Goal: Transaction & Acquisition: Download file/media

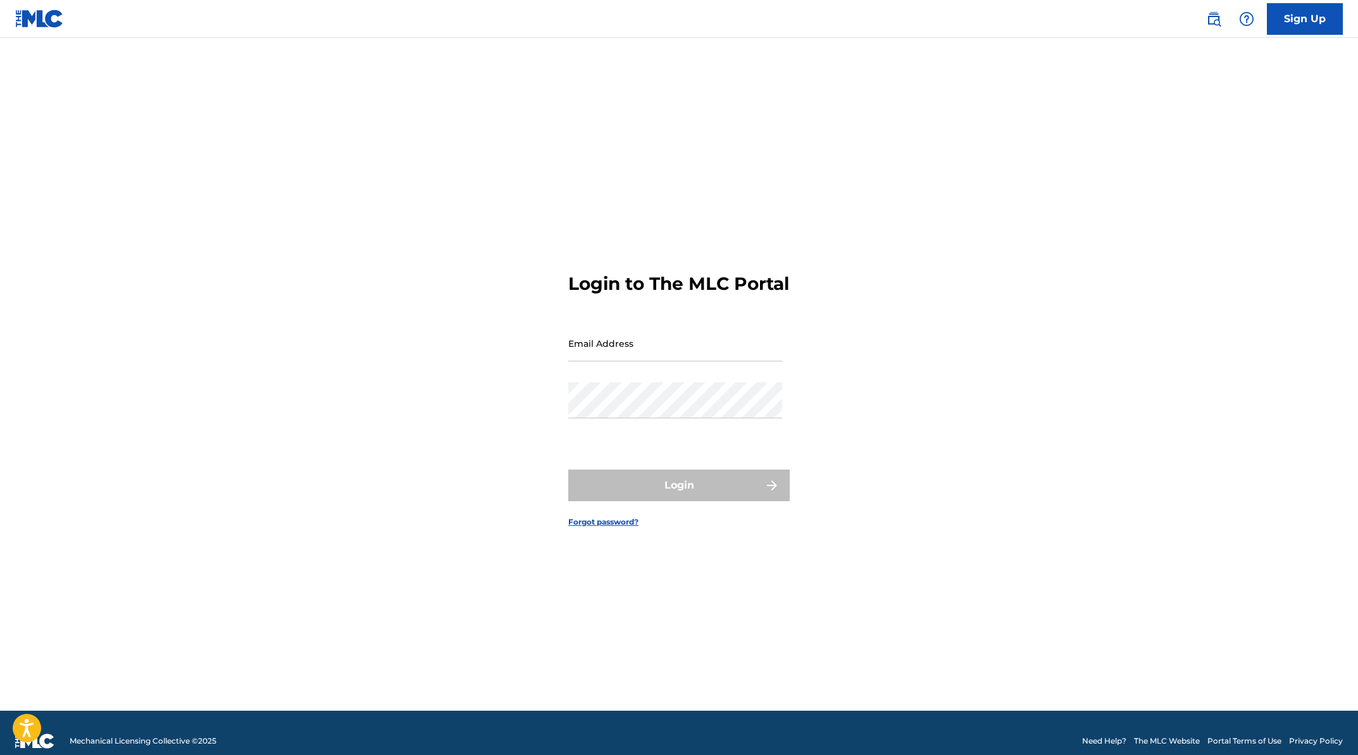
click at [660, 359] on input "Email Address" at bounding box center [675, 343] width 214 height 36
type input "[EMAIL_ADDRESS][DOMAIN_NAME]"
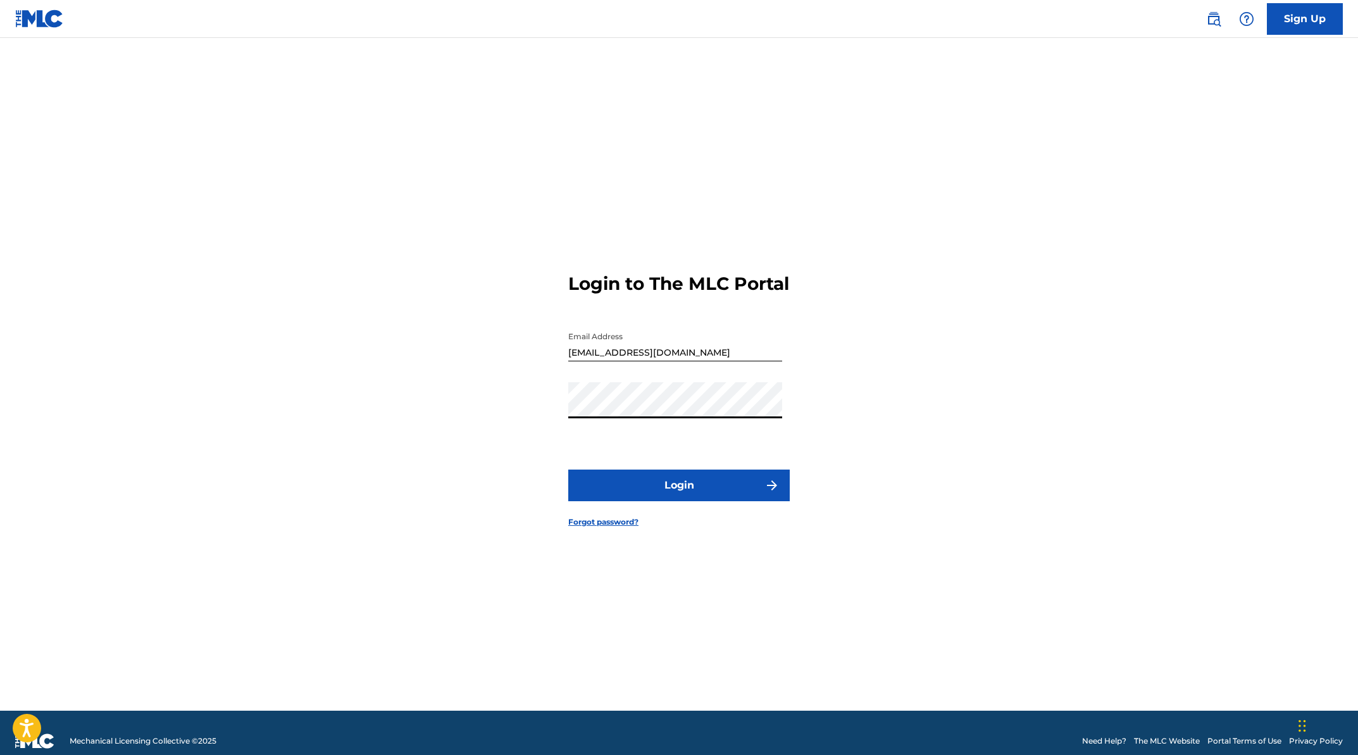
click at [568, 469] on button "Login" at bounding box center [678, 485] width 221 height 32
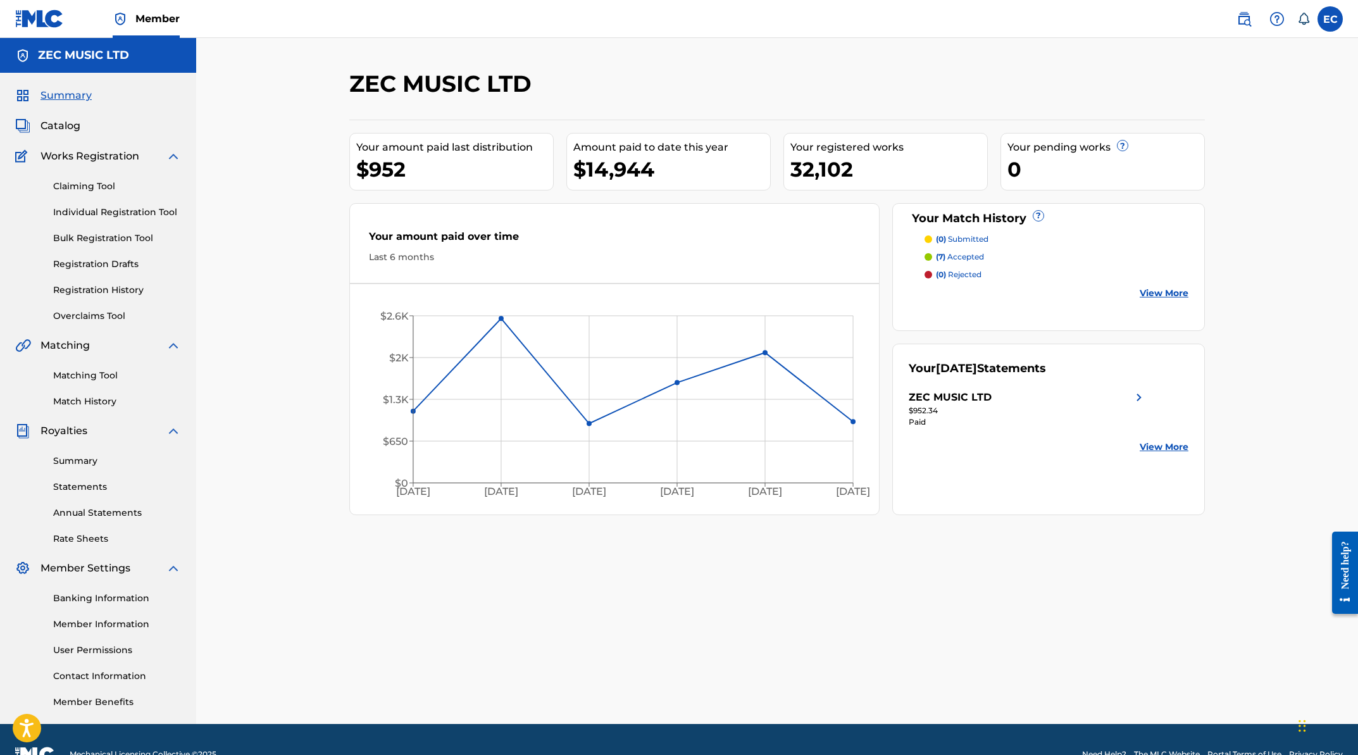
click at [88, 462] on link "Summary" at bounding box center [117, 460] width 128 height 13
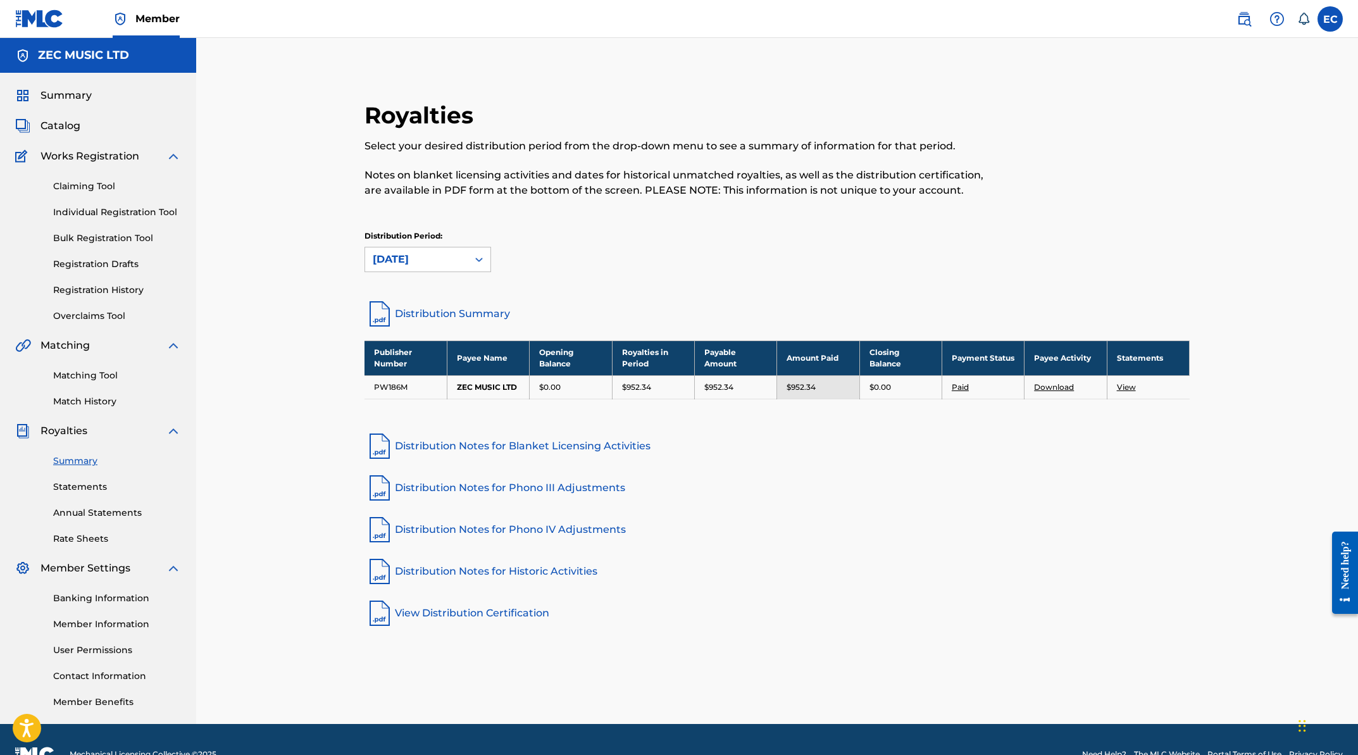
click at [84, 486] on link "Statements" at bounding box center [117, 486] width 128 height 13
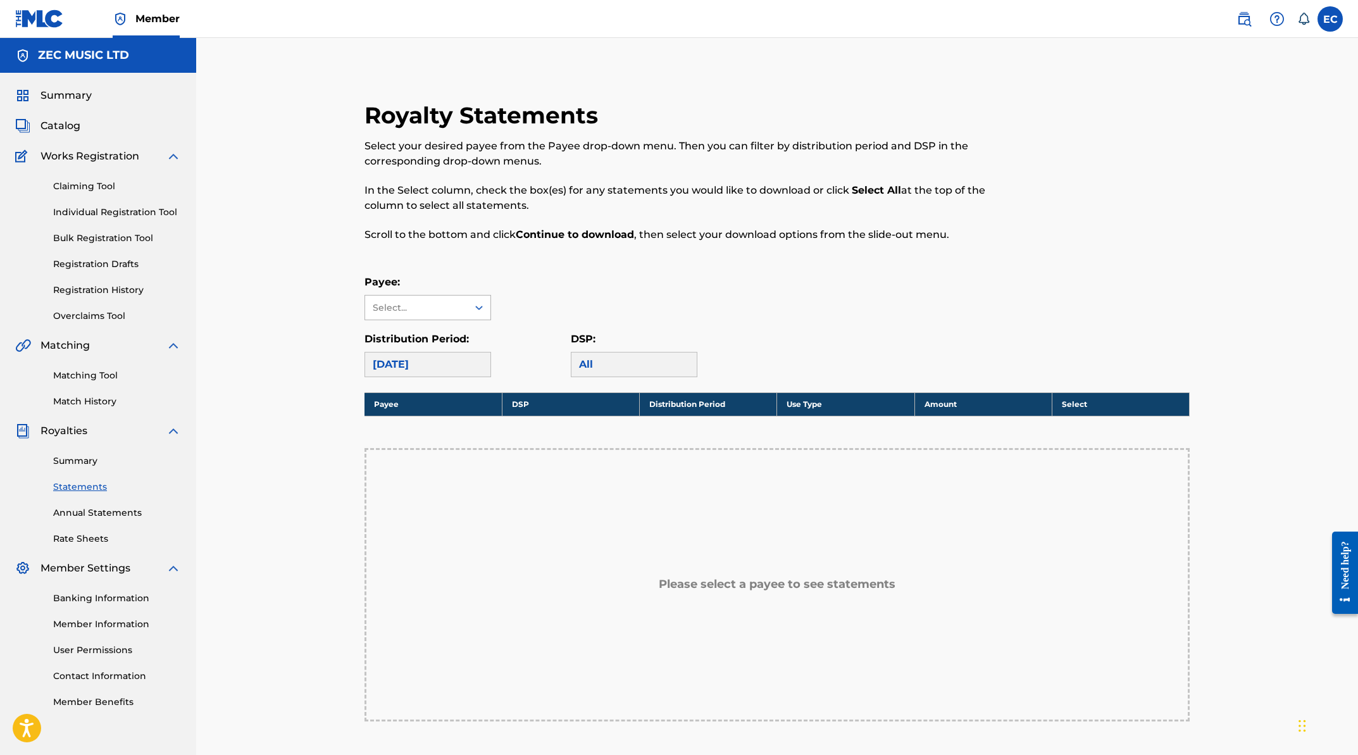
click at [476, 303] on icon at bounding box center [479, 307] width 13 height 13
click at [431, 337] on div "ZEC MUSIC LTD" at bounding box center [427, 336] width 125 height 32
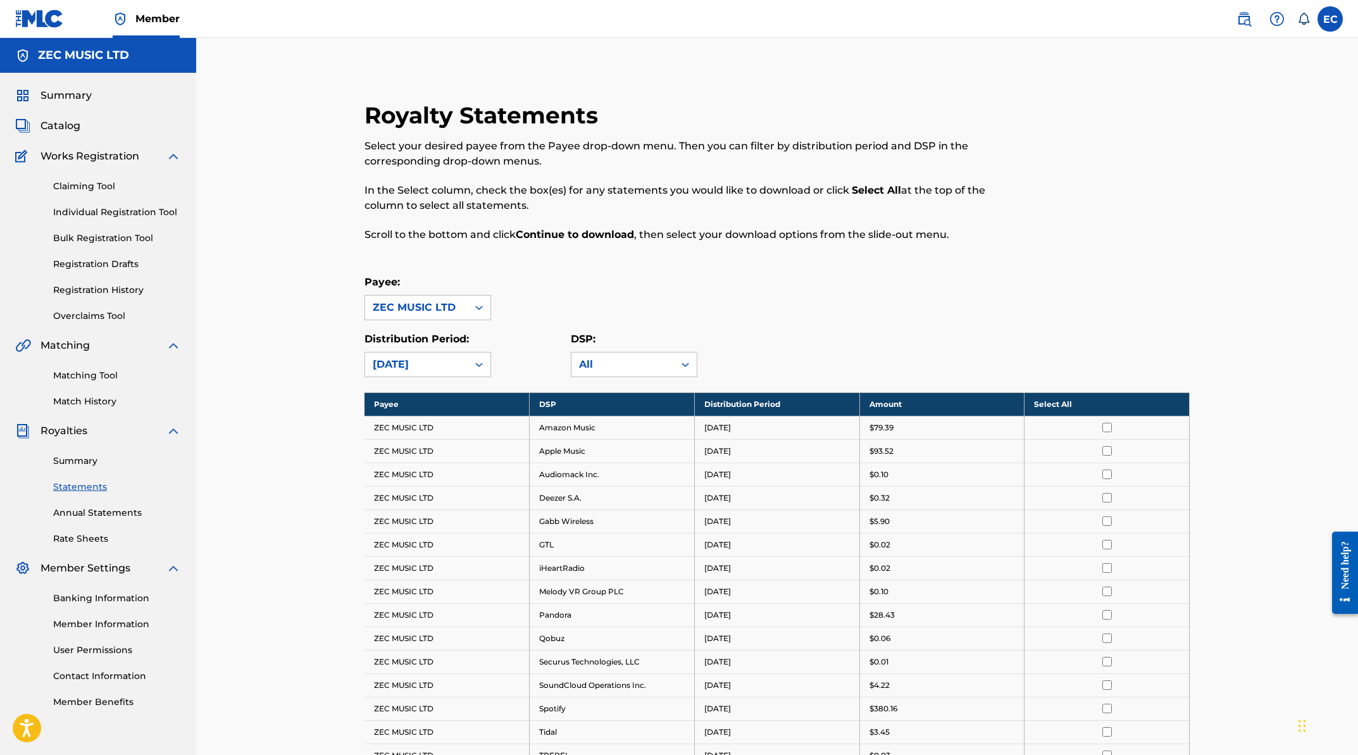
click at [1058, 403] on th "Select All" at bounding box center [1106, 403] width 165 height 23
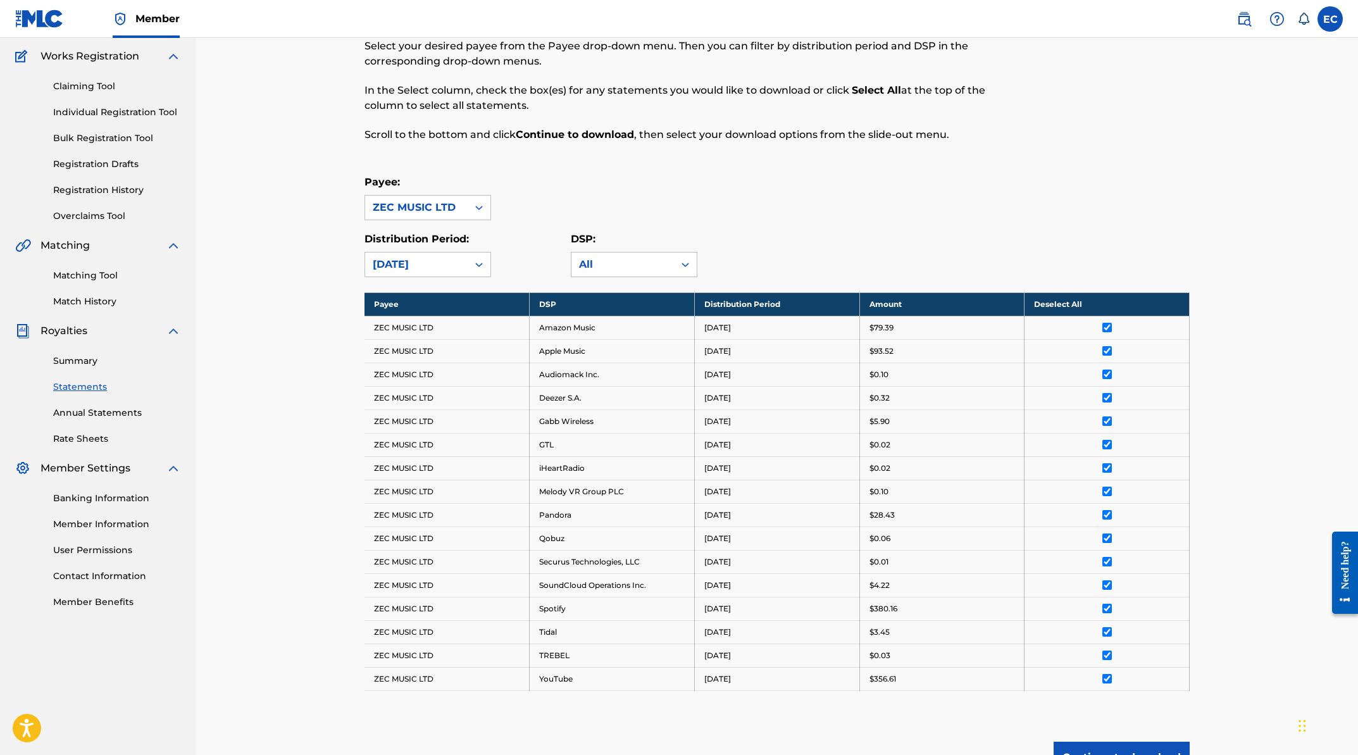
scroll to position [229, 0]
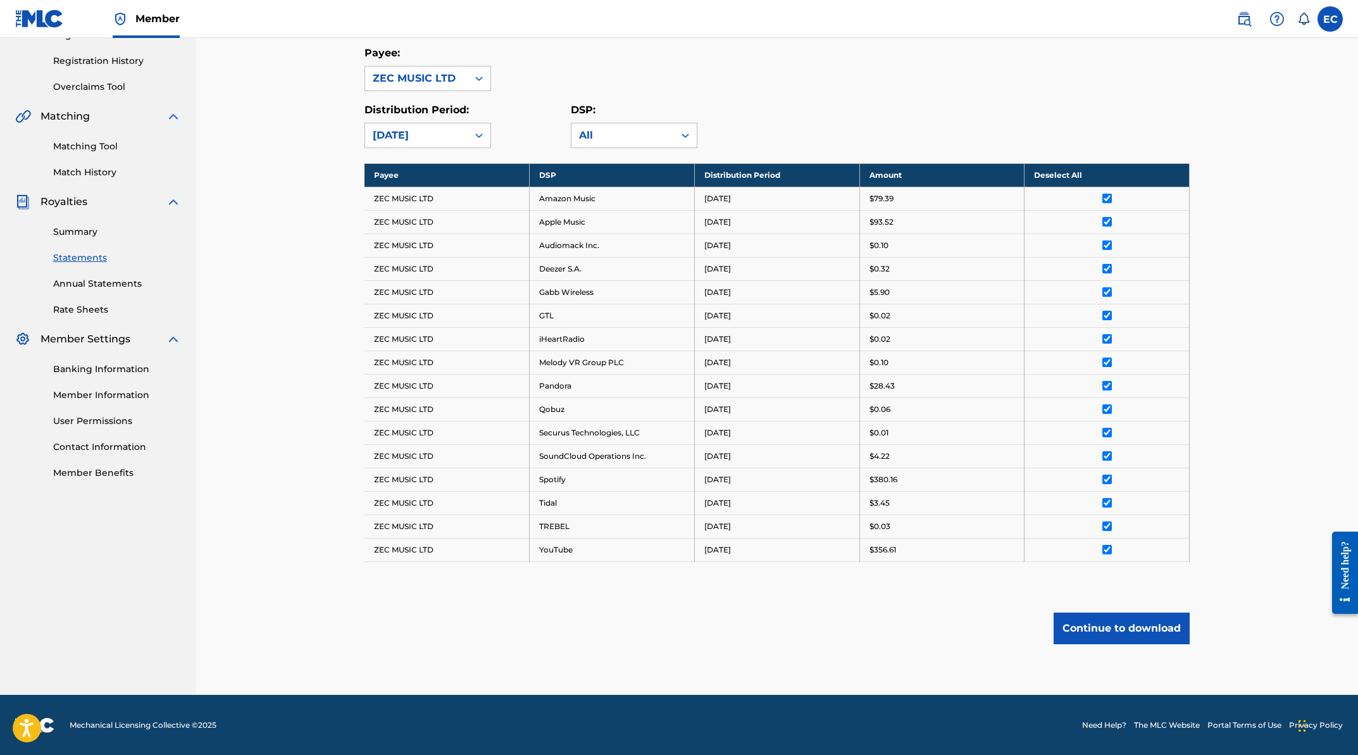
click at [1133, 633] on button "Continue to download" at bounding box center [1121, 628] width 136 height 32
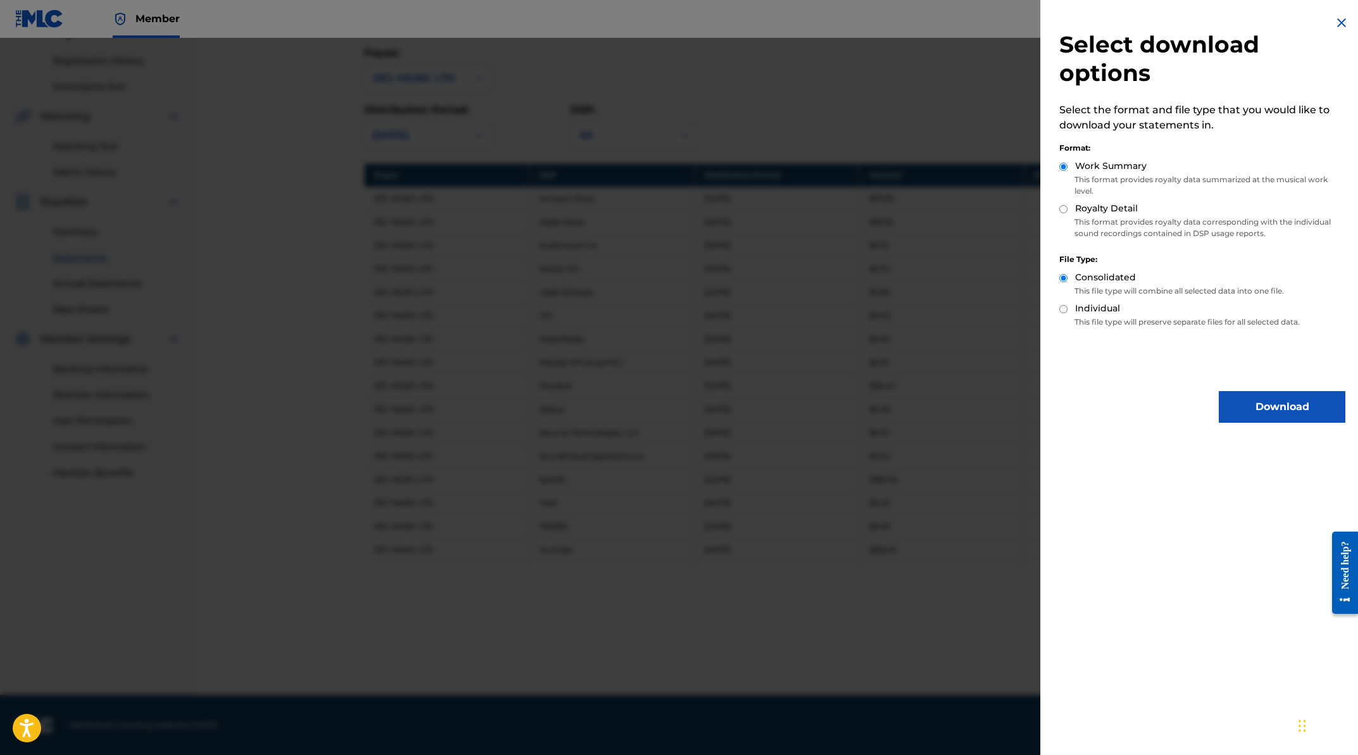
click at [1275, 412] on button "Download" at bounding box center [1281, 407] width 127 height 32
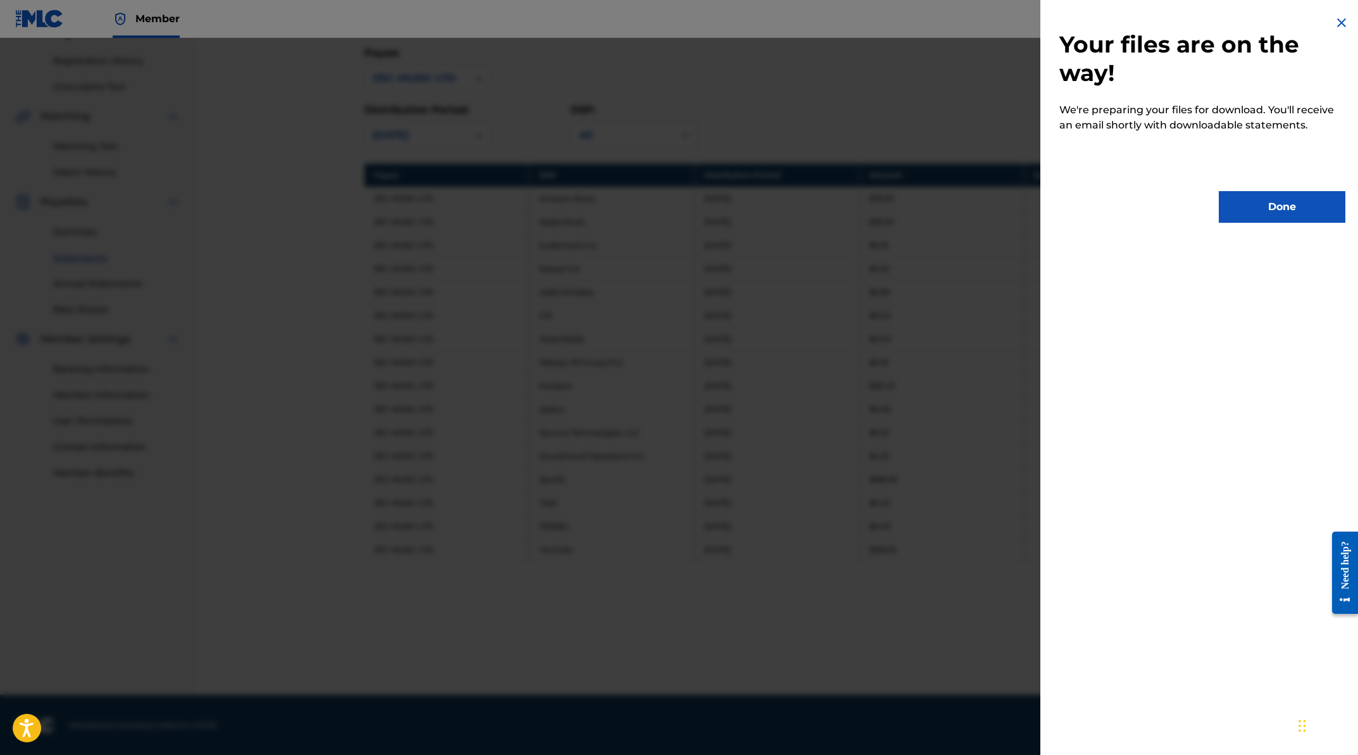
click at [1274, 203] on button "Done" at bounding box center [1281, 207] width 127 height 32
